Goal: Transaction & Acquisition: Purchase product/service

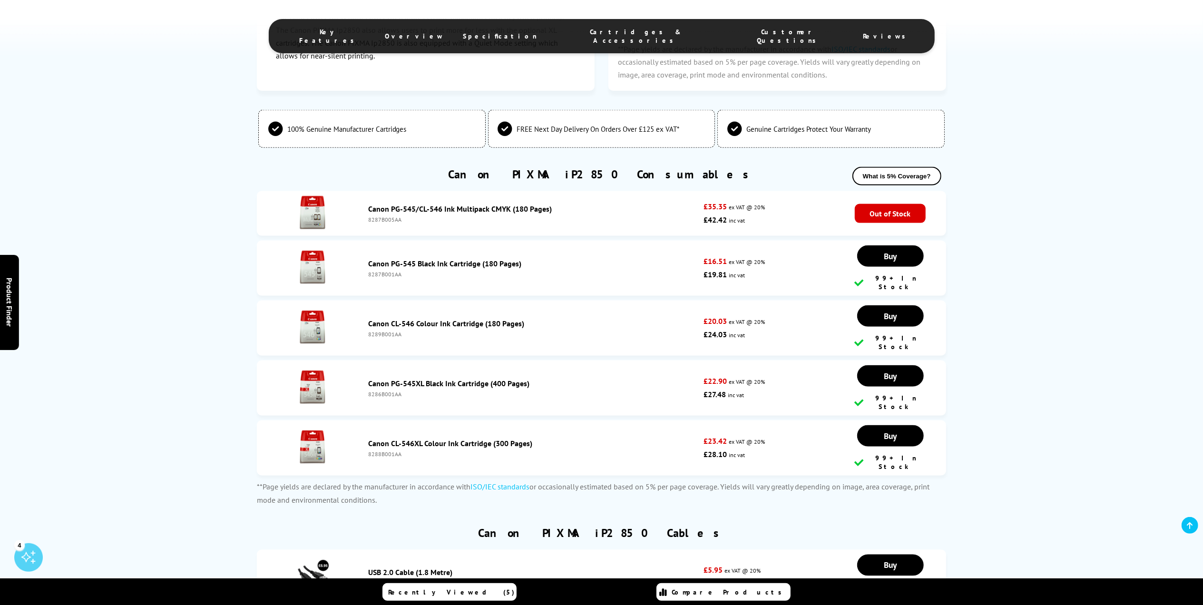
click at [391, 271] on div "8287B001AA" at bounding box center [534, 274] width 330 height 7
copy div "8287B001AA"
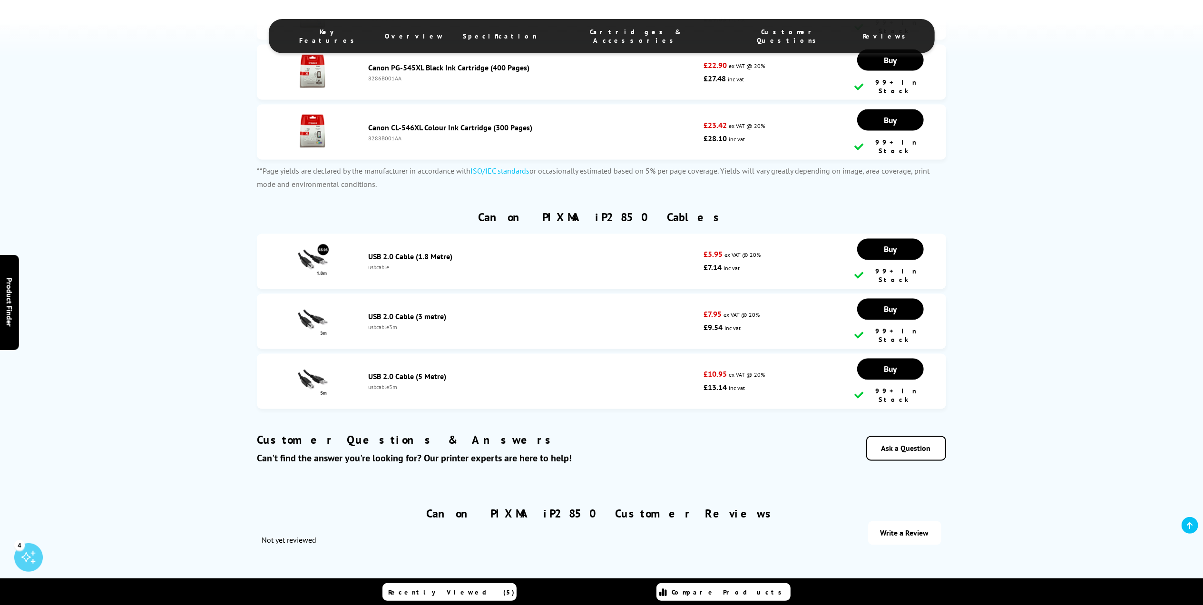
scroll to position [1574, 0]
